Goal: Task Accomplishment & Management: Manage account settings

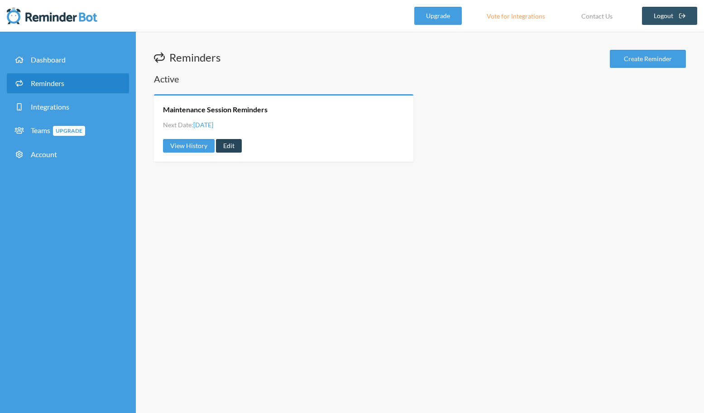
click at [225, 148] on link "Edit" at bounding box center [229, 146] width 26 height 14
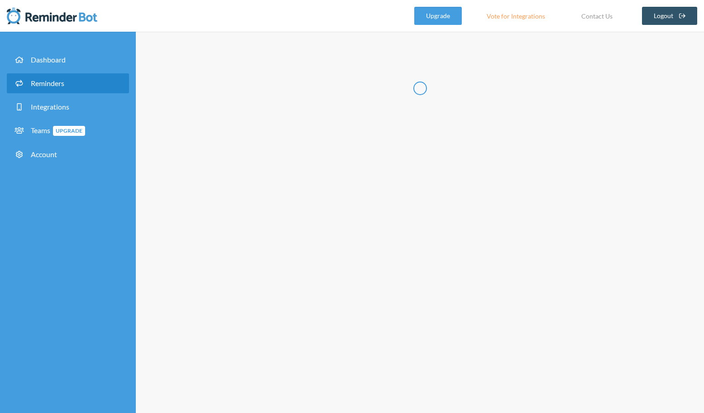
type input "Maintenance Session Reminders"
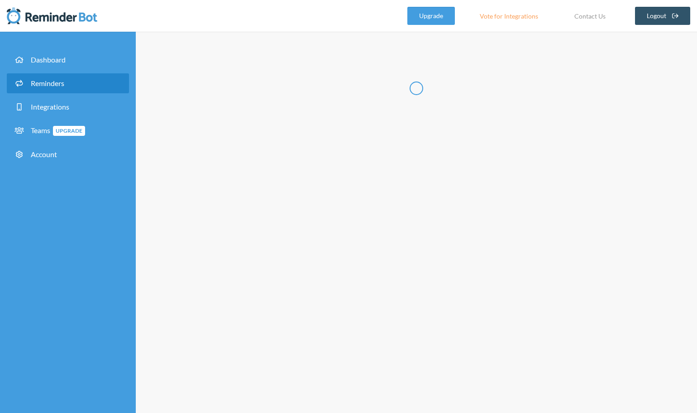
select select "08:00:00"
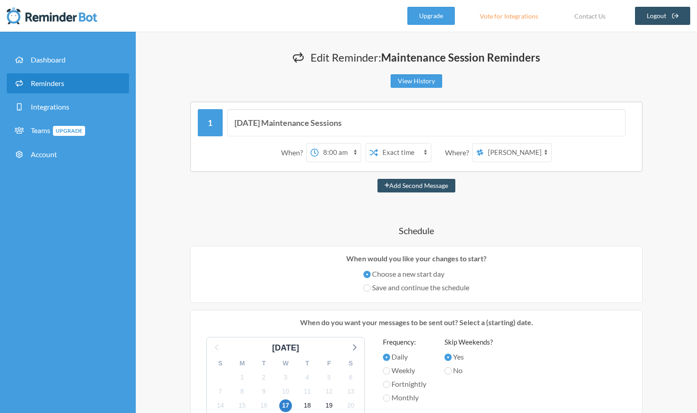
click at [529, 149] on select "[PERSON_NAME] Greenhouse Announcements The Tiger Lillys" at bounding box center [518, 153] width 68 height 18
select select "spaces/AAQAdgMpaec"
click at [485, 144] on select "[PERSON_NAME] Greenhouse Announcements The Tiger Lillys" at bounding box center [518, 153] width 68 height 18
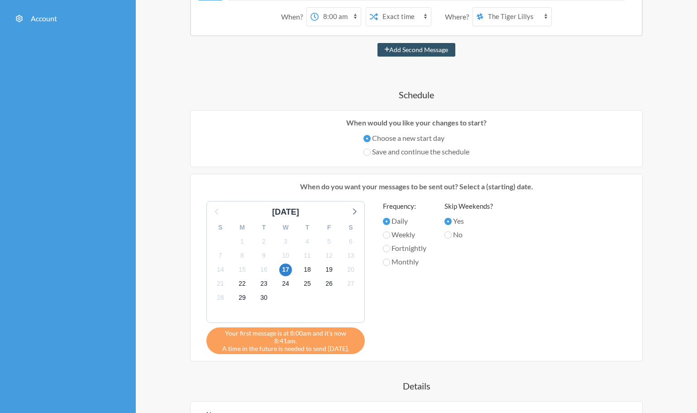
scroll to position [137, 0]
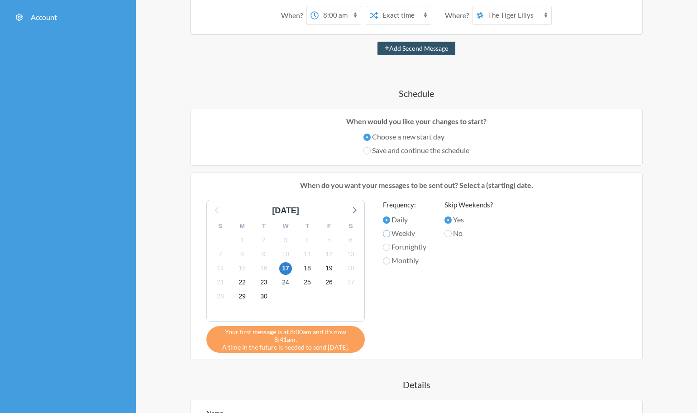
click at [389, 233] on input "Weekly" at bounding box center [386, 233] width 7 height 7
radio input "true"
click at [242, 284] on span "22" at bounding box center [242, 282] width 13 height 13
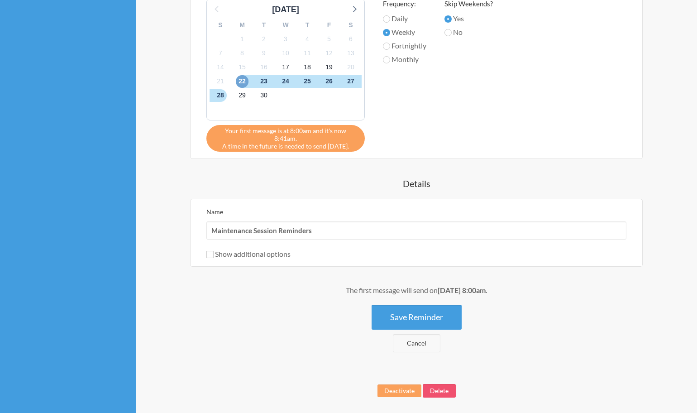
scroll to position [340, 0]
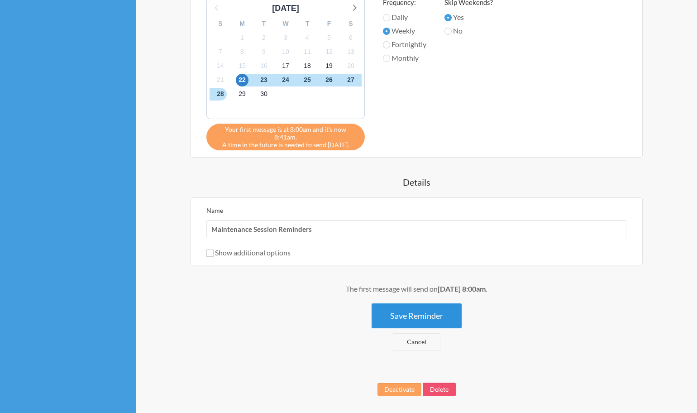
click at [422, 308] on button "Save Reminder" at bounding box center [417, 315] width 90 height 25
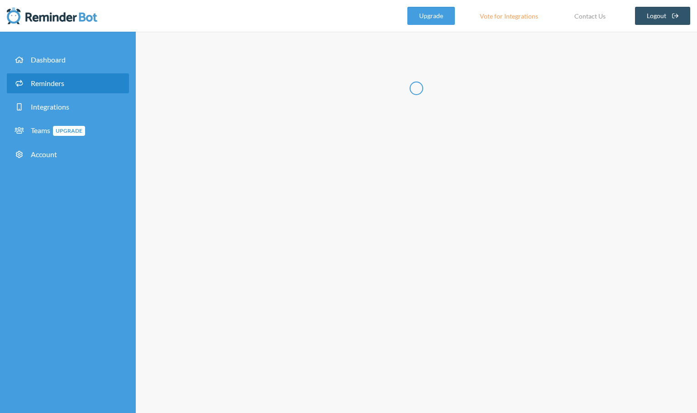
scroll to position [0, 0]
